Goal: Transaction & Acquisition: Purchase product/service

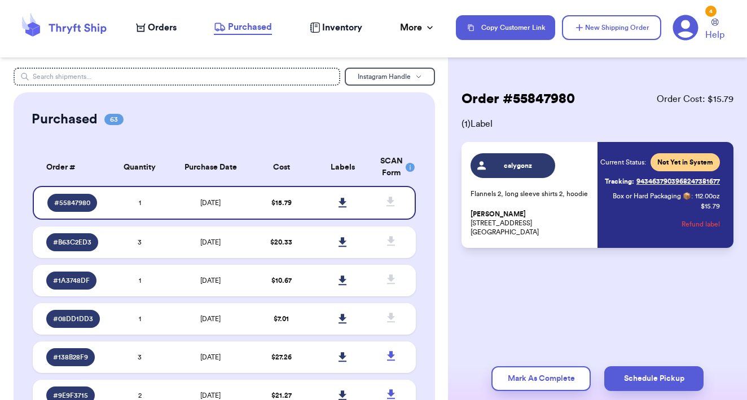
click at [164, 30] on span "Orders" at bounding box center [162, 28] width 29 height 14
click at [164, 29] on span "Orders" at bounding box center [162, 28] width 29 height 14
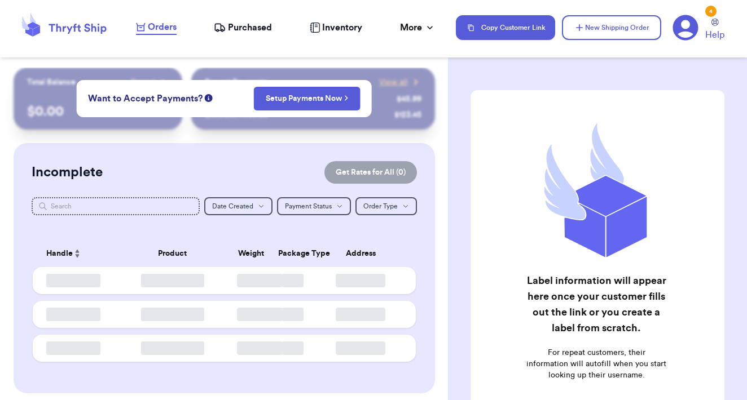
checkbox input "false"
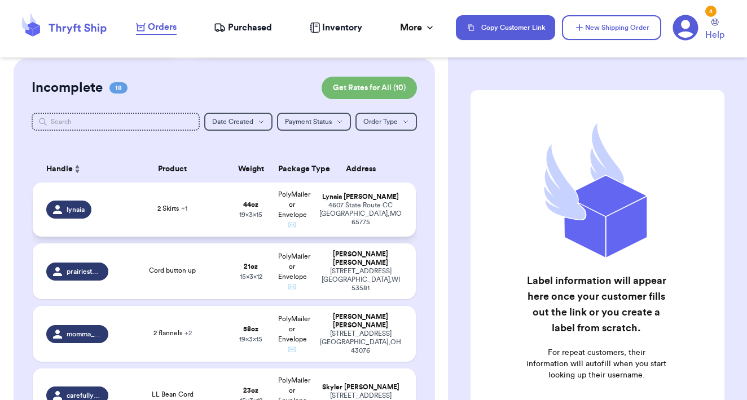
scroll to position [113, 0]
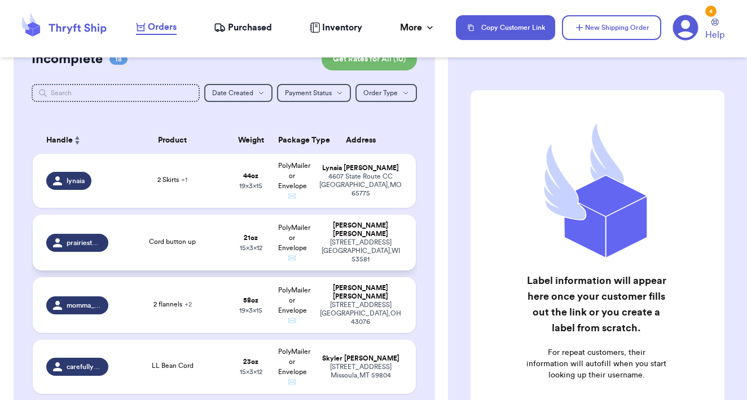
click at [202, 249] on div "Cord button up" at bounding box center [172, 243] width 101 height 12
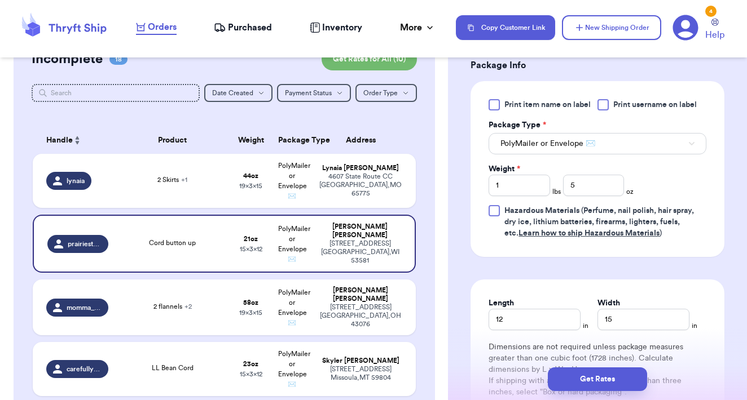
scroll to position [512, 0]
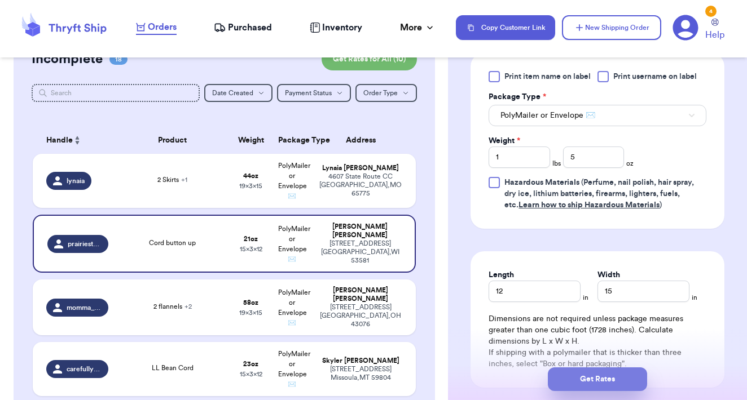
click at [603, 379] on button "Get Rates" at bounding box center [597, 380] width 99 height 24
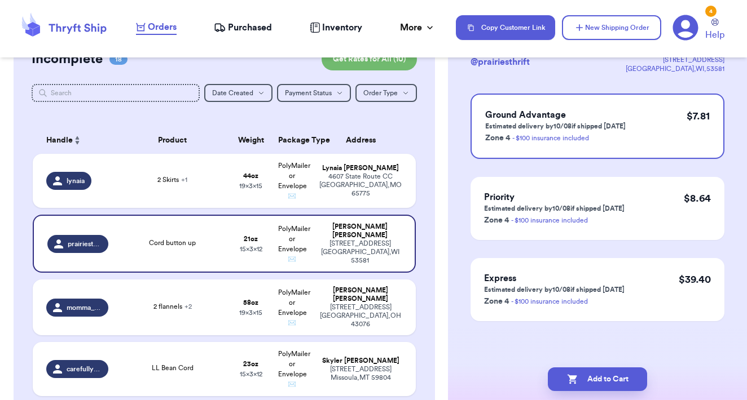
scroll to position [0, 0]
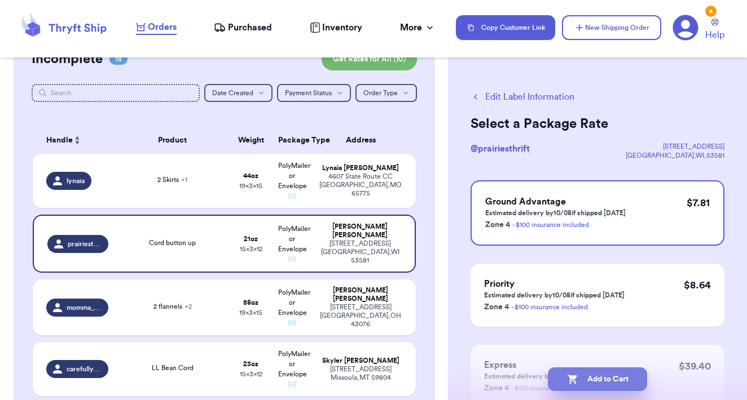
click at [620, 376] on button "Add to Cart" at bounding box center [597, 380] width 99 height 24
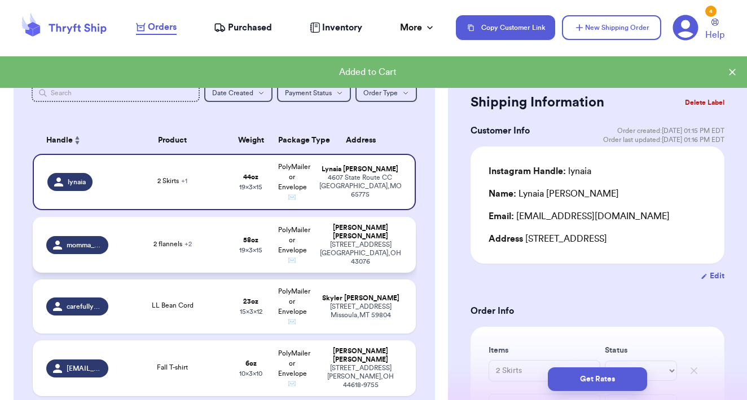
click at [264, 246] on td "58 oz 19 x 3 x 15" at bounding box center [250, 245] width 41 height 56
type input "2 flannels"
type input "Pants"
type input "3"
type input "10"
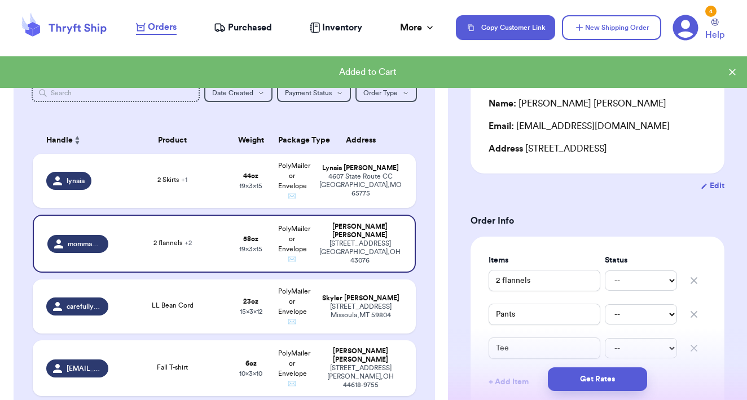
scroll to position [91, 0]
click at [586, 377] on button "Get Rates" at bounding box center [597, 380] width 99 height 24
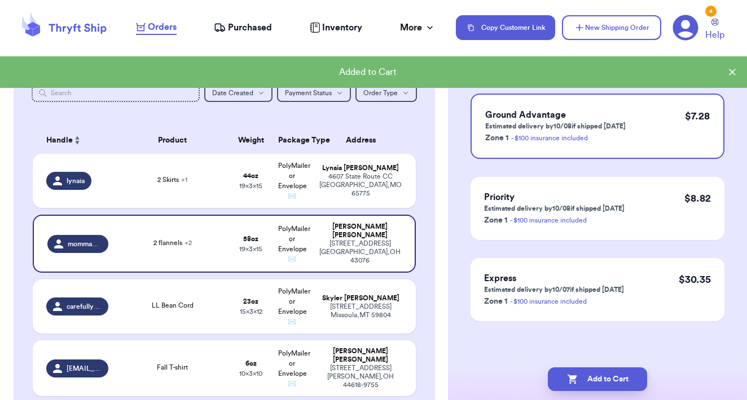
scroll to position [0, 0]
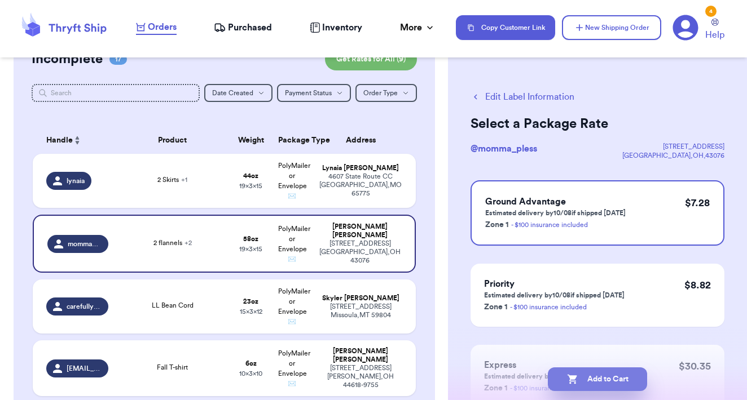
click at [620, 382] on button "Add to Cart" at bounding box center [597, 380] width 99 height 24
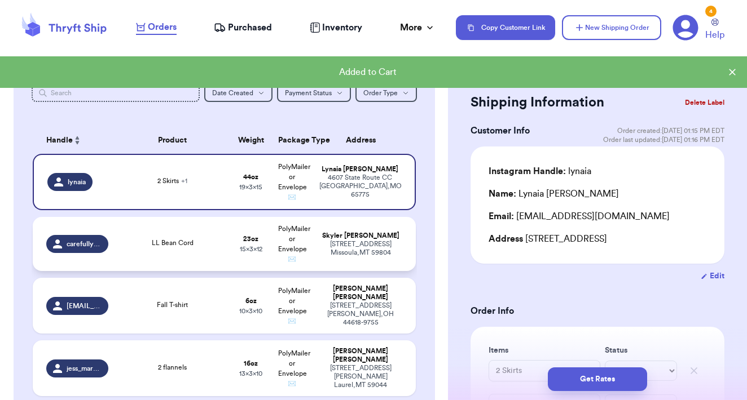
click at [231, 257] on td "23 oz 15 x 3 x 12" at bounding box center [250, 244] width 41 height 54
type input "LL Bean Cord"
type input "1"
type input "7"
type input "12"
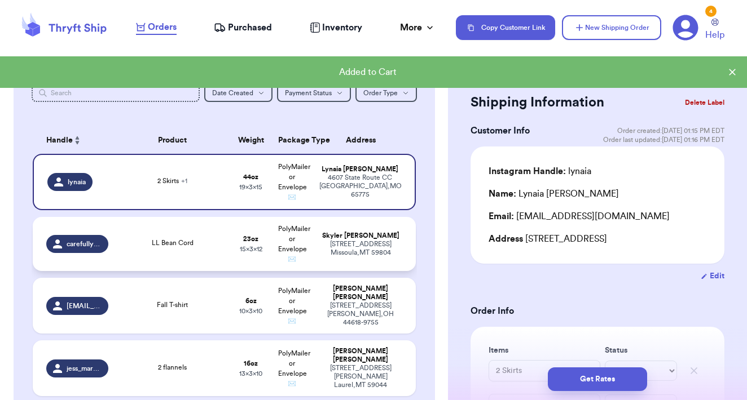
type input "15"
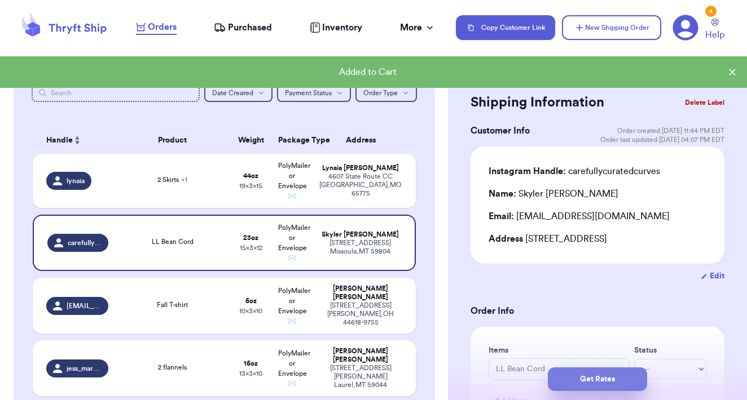
click at [603, 378] on button "Get Rates" at bounding box center [597, 380] width 99 height 24
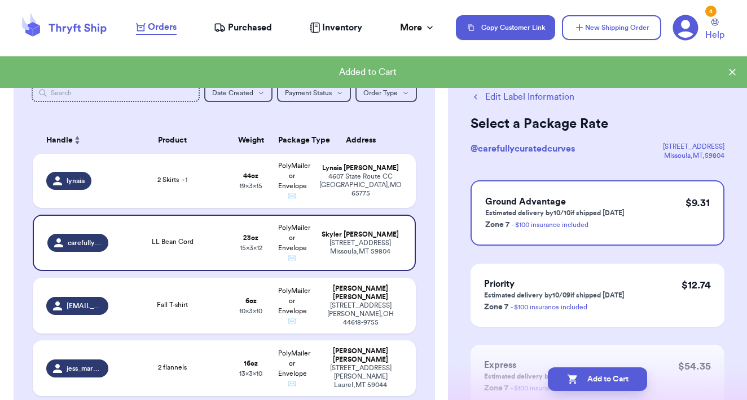
click at [603, 378] on button "Add to Cart" at bounding box center [597, 380] width 99 height 24
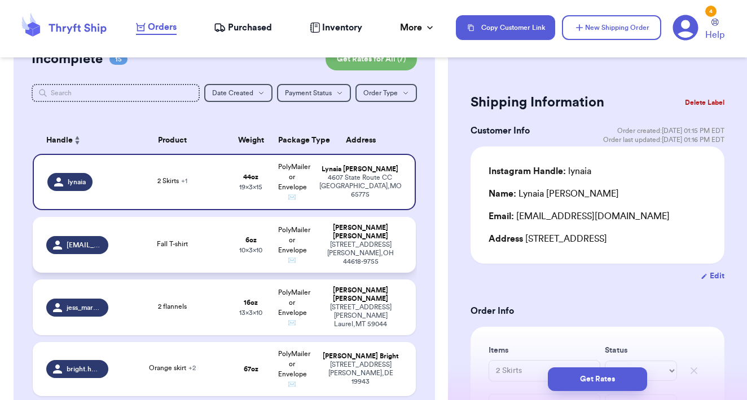
click at [268, 248] on td "6 oz 10 x 3 x 10" at bounding box center [250, 245] width 41 height 56
type input "Fall T-shirt"
type input "0"
type input "6"
type input "10"
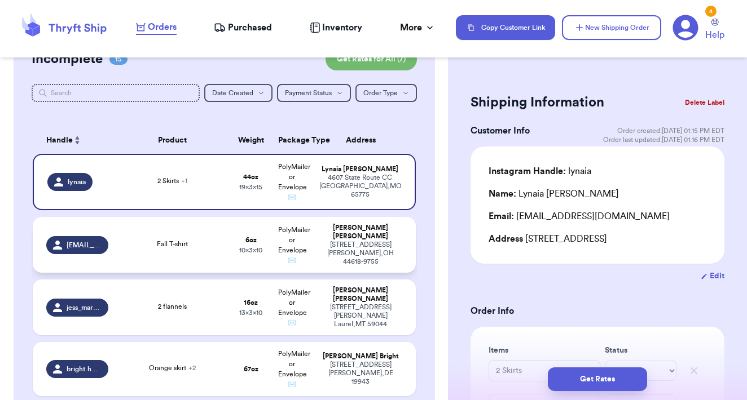
type input "10"
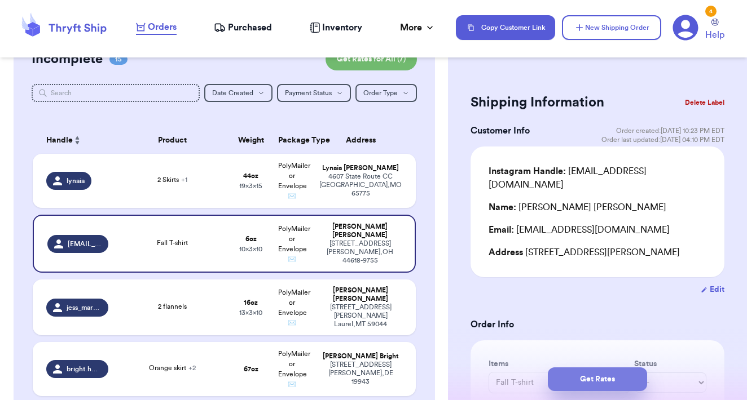
click at [577, 378] on button "Get Rates" at bounding box center [597, 380] width 99 height 24
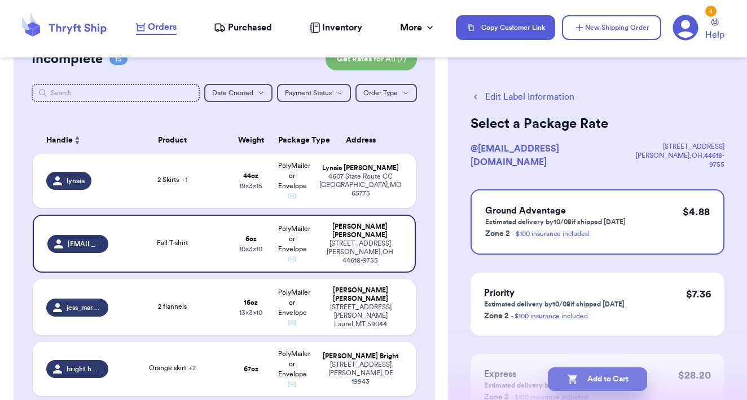
click at [619, 377] on button "Add to Cart" at bounding box center [597, 380] width 99 height 24
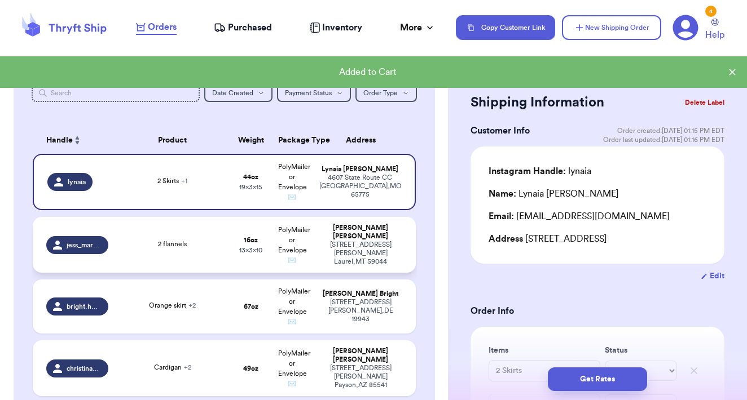
click at [215, 246] on div "2 flannels" at bounding box center [172, 245] width 101 height 12
type input "2 flannels"
type input "0"
type input "16"
type input "10"
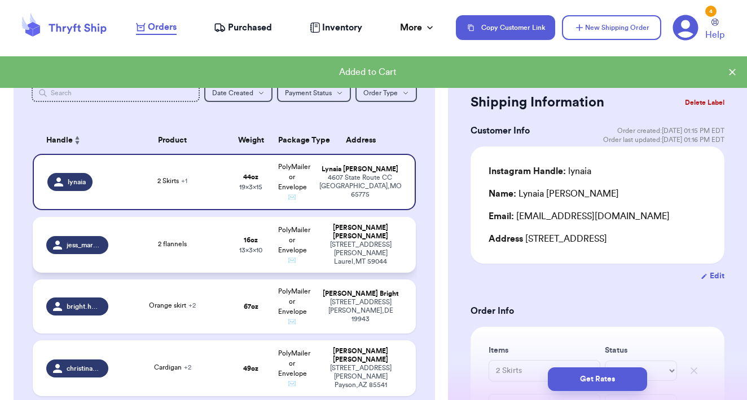
type input "13"
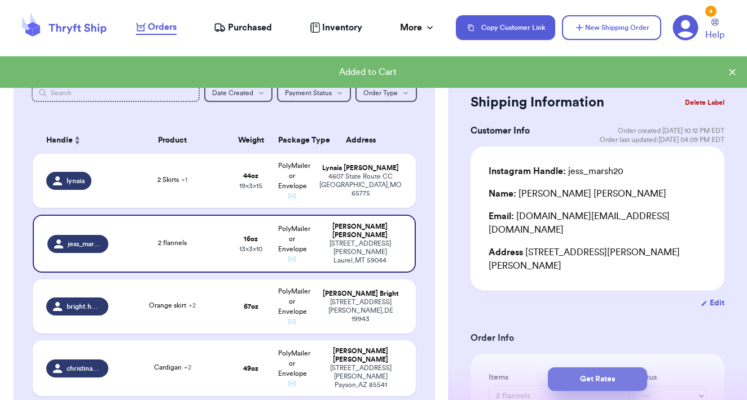
click at [604, 381] on button "Get Rates" at bounding box center [597, 380] width 99 height 24
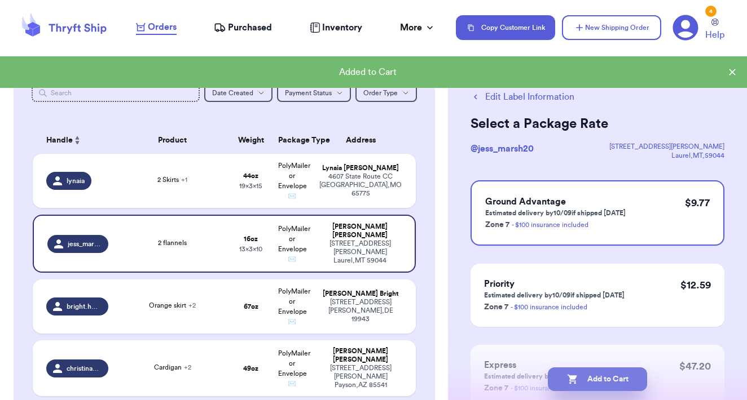
click at [635, 385] on button "Add to Cart" at bounding box center [597, 380] width 99 height 24
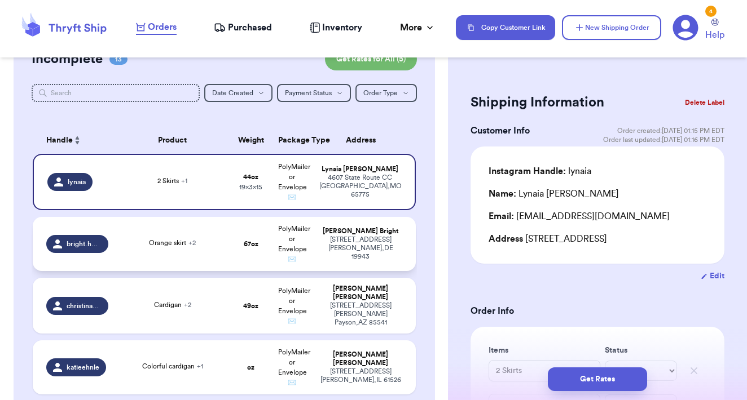
click at [316, 262] on td "Jacquy Bright 1586 Lords Corner Rd Felton , DE 19943" at bounding box center [363, 244] width 103 height 54
type input "Orange skirt"
type input "Shirt"
type input "4"
type input "3"
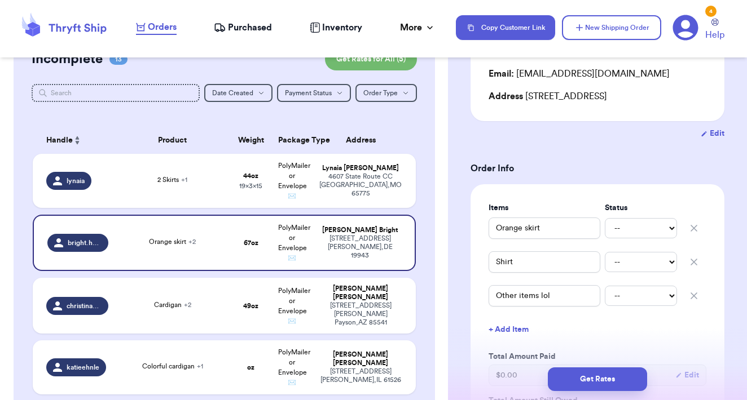
scroll to position [143, 0]
click at [600, 378] on button "Get Rates" at bounding box center [597, 380] width 99 height 24
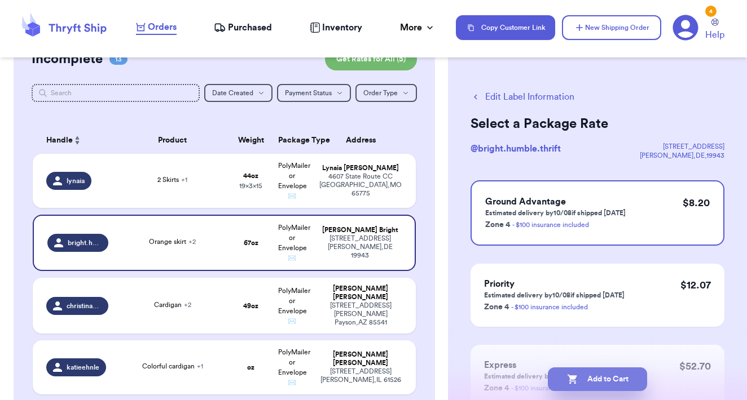
click at [582, 378] on button "Add to Cart" at bounding box center [597, 380] width 99 height 24
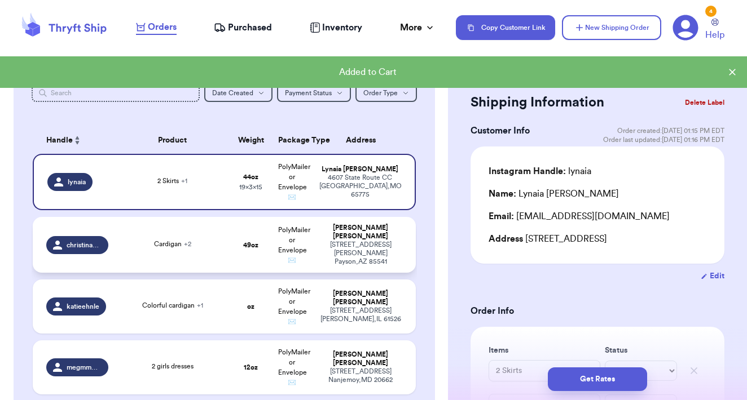
click at [325, 251] on div "503 E McKamey St Payson , AZ 85541" at bounding box center [360, 253] width 83 height 25
type input "Cardigan"
type input "Hoodie"
type input "3"
type input "1"
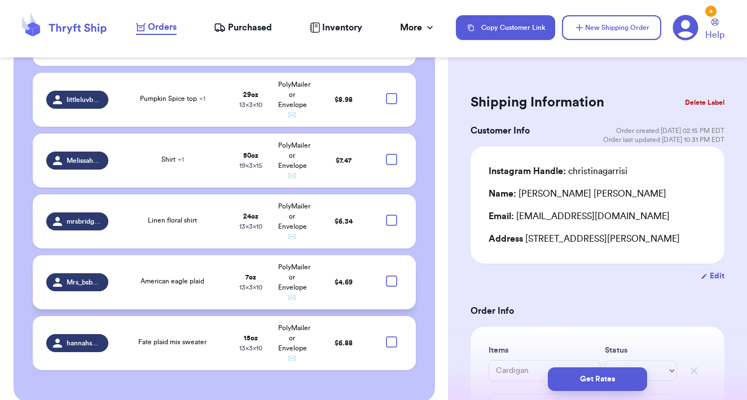
scroll to position [1497, 0]
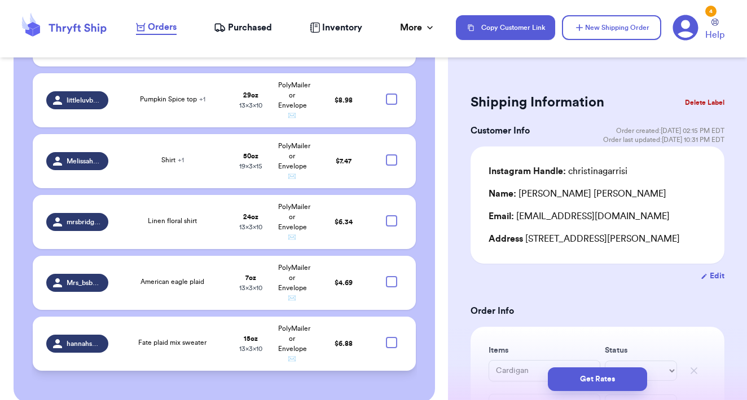
click at [396, 337] on div at bounding box center [391, 342] width 11 height 11
click at [391, 337] on input "checkbox" at bounding box center [391, 337] width 1 height 1
checkbox input "true"
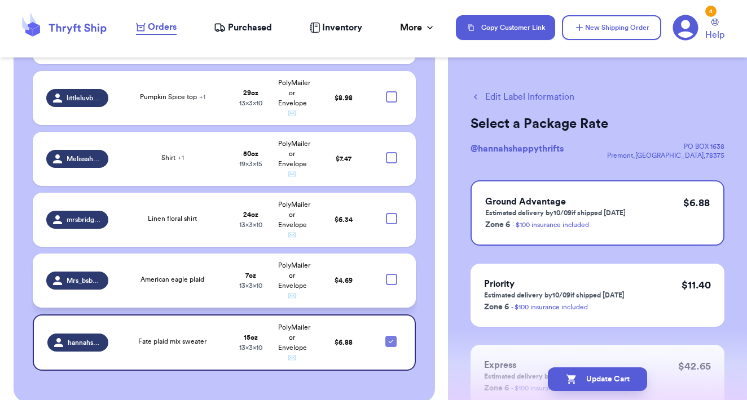
click at [392, 274] on div at bounding box center [391, 279] width 11 height 11
click at [391, 273] on input "checkbox" at bounding box center [391, 273] width 1 height 1
checkbox input "true"
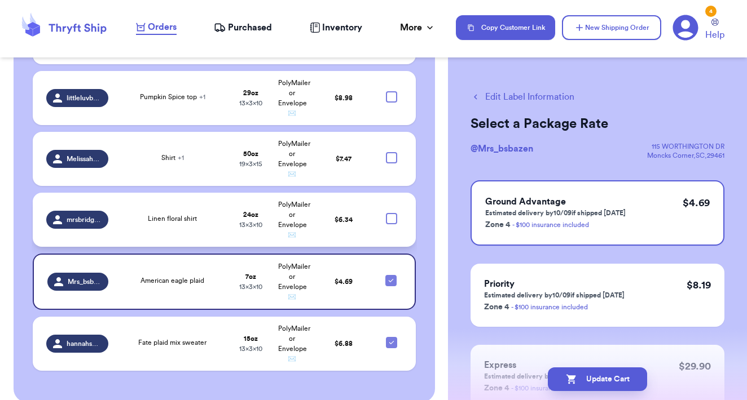
click at [389, 213] on div at bounding box center [391, 218] width 11 height 11
click at [391, 213] on input "checkbox" at bounding box center [391, 213] width 1 height 1
checkbox input "true"
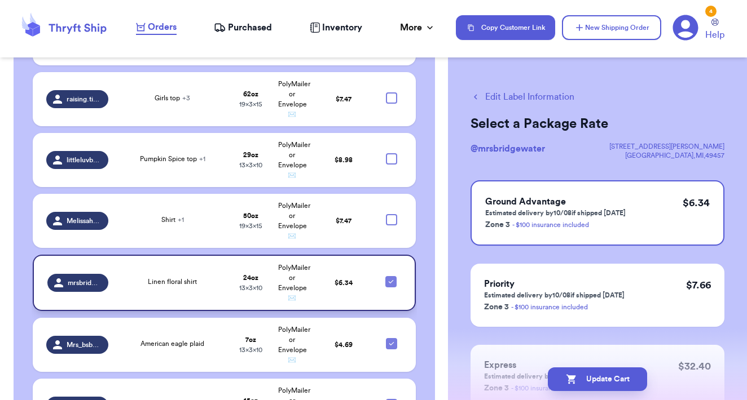
scroll to position [1415, 0]
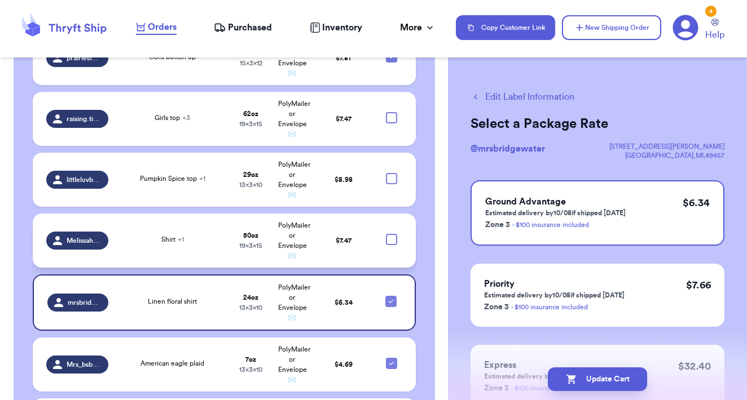
click at [391, 234] on div at bounding box center [391, 239] width 11 height 11
click at [391, 233] on input "checkbox" at bounding box center [391, 233] width 1 height 1
checkbox input "true"
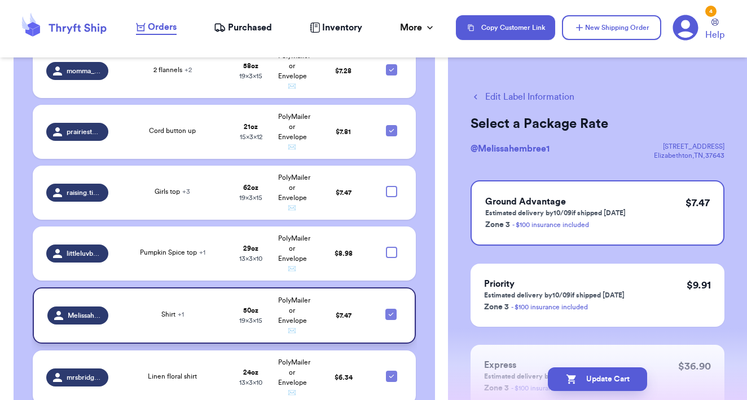
scroll to position [1335, 0]
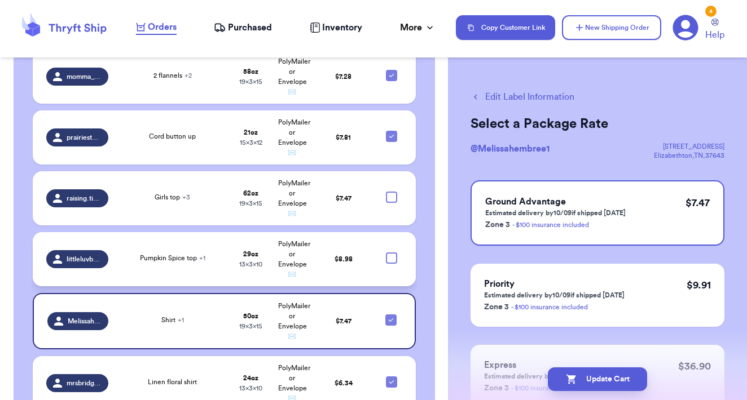
click at [391, 253] on div at bounding box center [391, 258] width 11 height 11
click at [391, 252] on input "checkbox" at bounding box center [391, 252] width 1 height 1
checkbox input "true"
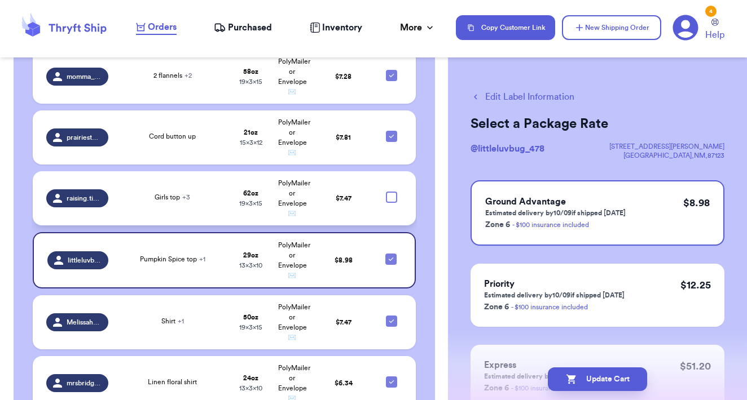
click at [391, 192] on div at bounding box center [391, 197] width 11 height 11
click at [391, 191] on input "checkbox" at bounding box center [391, 191] width 1 height 1
checkbox input "true"
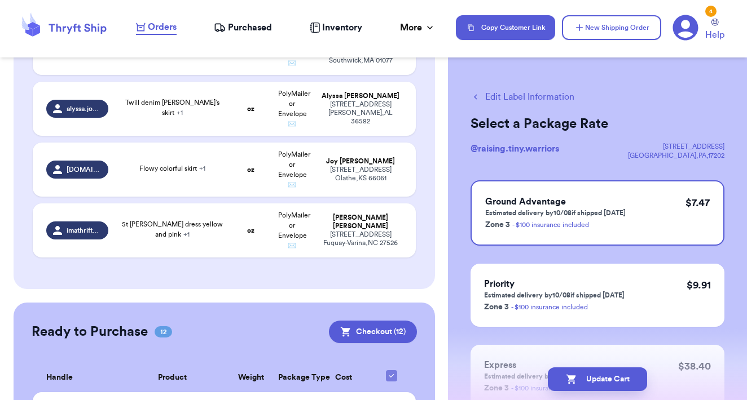
scroll to position [737, 0]
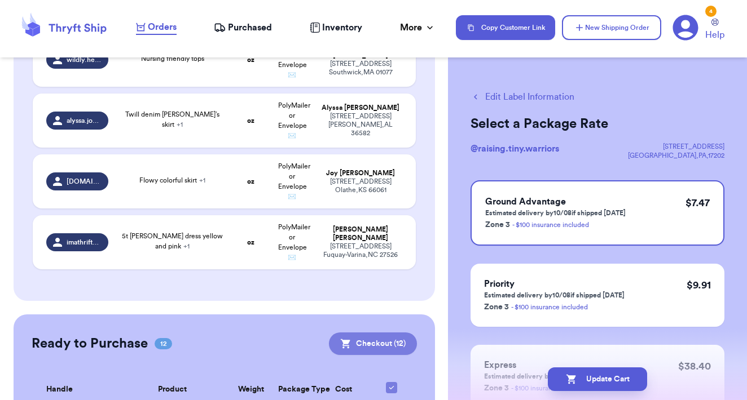
click at [386, 333] on button "Checkout ( 12 )" at bounding box center [373, 344] width 88 height 23
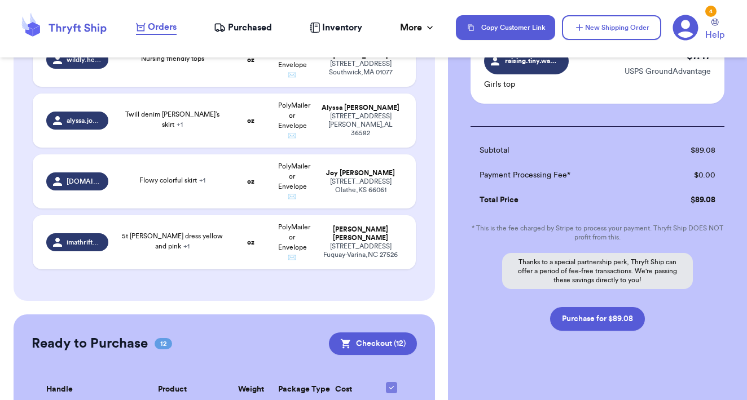
scroll to position [977, 0]
click at [609, 308] on button "Purchase for $89.08" at bounding box center [597, 320] width 95 height 24
checkbox input "false"
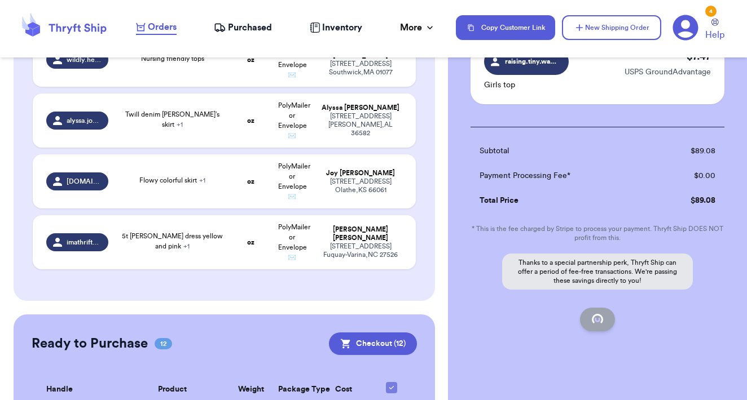
checkbox input "false"
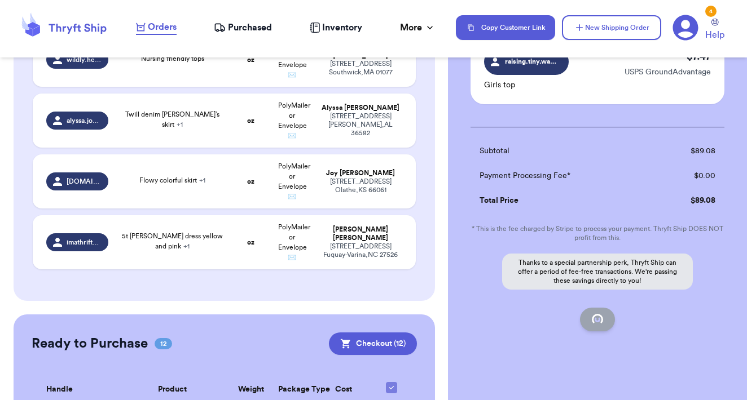
checkbox input "false"
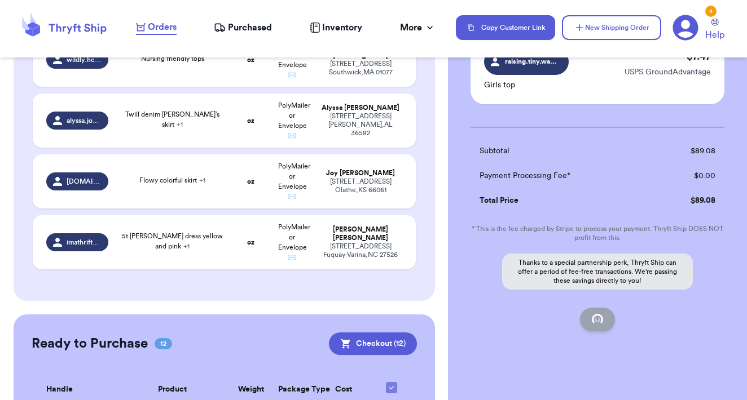
scroll to position [129, 0]
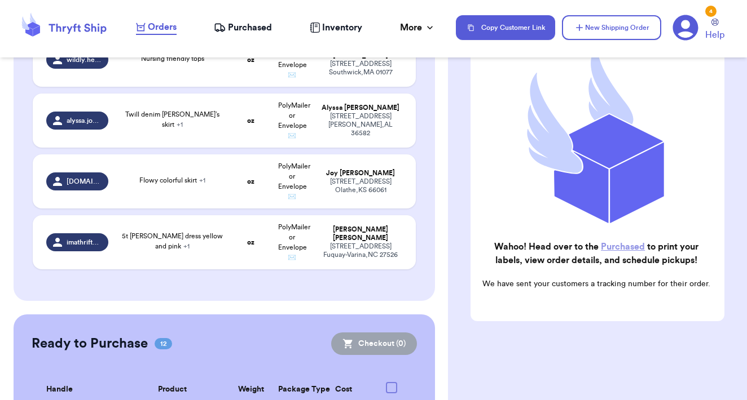
checkbox input "true"
click at [612, 250] on link "Purchased" at bounding box center [623, 246] width 44 height 9
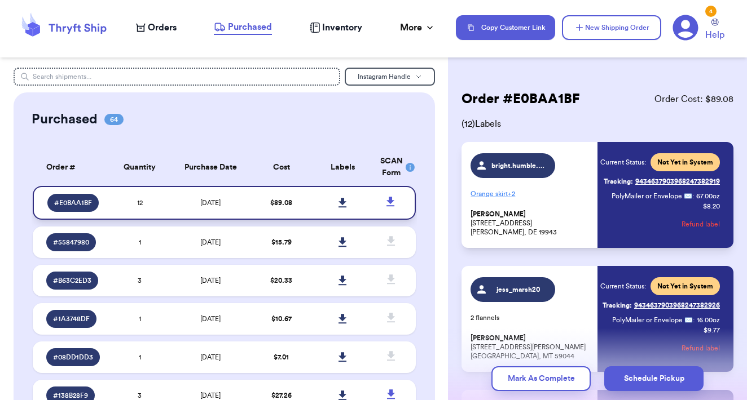
click at [342, 208] on icon at bounding box center [342, 203] width 8 height 10
